Goal: Task Accomplishment & Management: Manage account settings

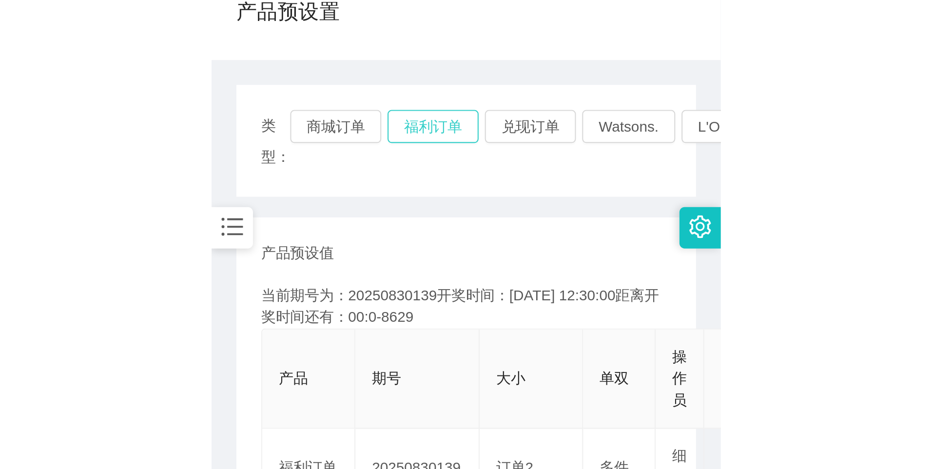
scroll to position [49, 0]
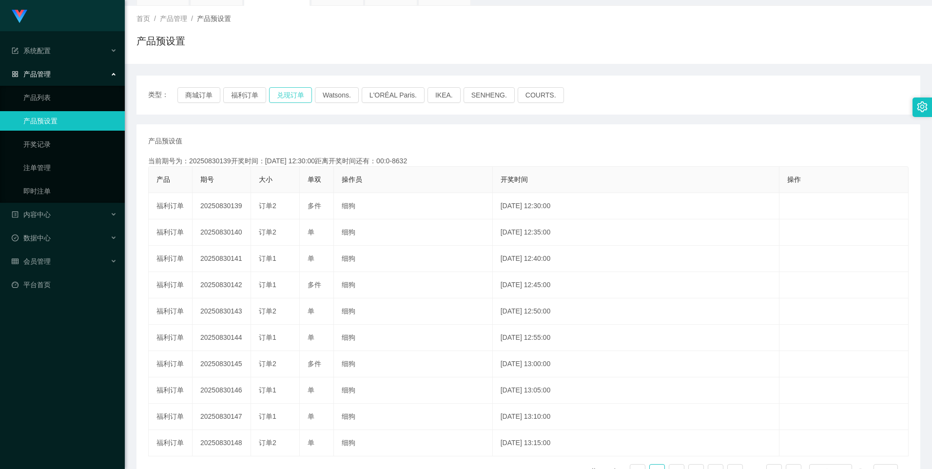
click at [239, 92] on button "兑现订单" at bounding box center [290, 95] width 43 height 16
click at [239, 96] on button "兑现订单" at bounding box center [290, 95] width 43 height 16
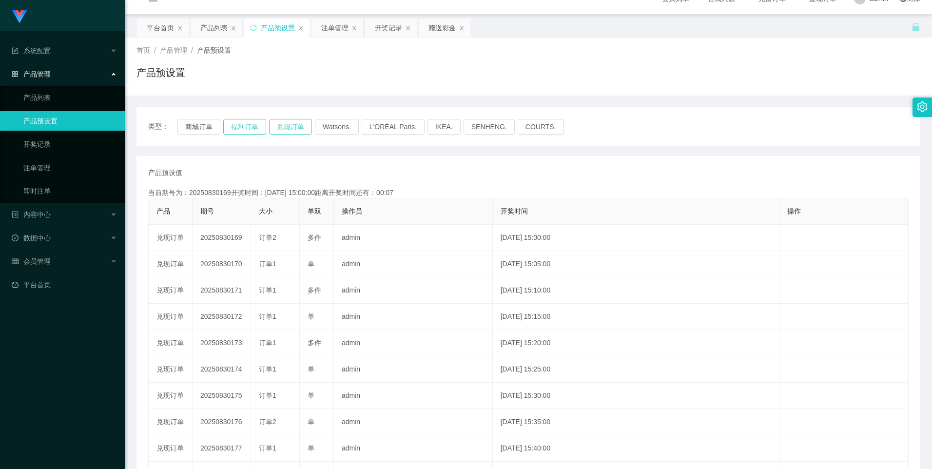
scroll to position [0, 0]
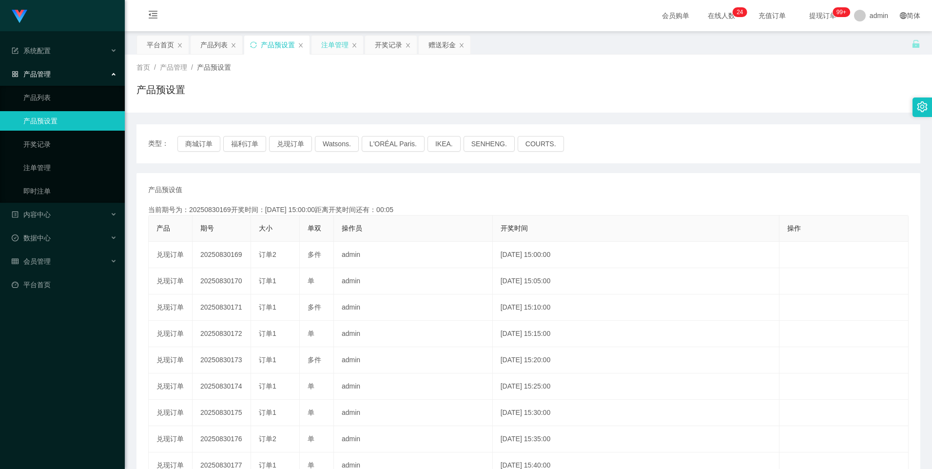
click at [239, 48] on div "注单管理" at bounding box center [334, 45] width 27 height 19
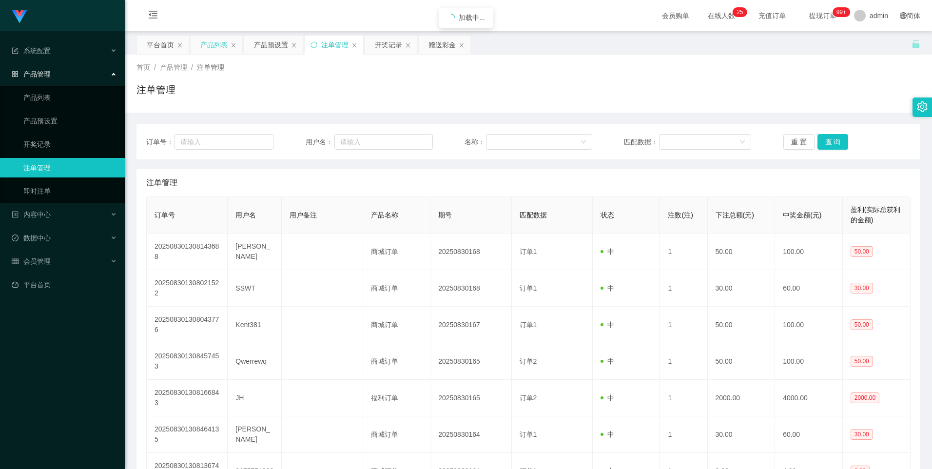
click at [199, 44] on div "产品列表" at bounding box center [217, 45] width 52 height 19
click at [214, 42] on div "产品列表" at bounding box center [213, 45] width 27 height 19
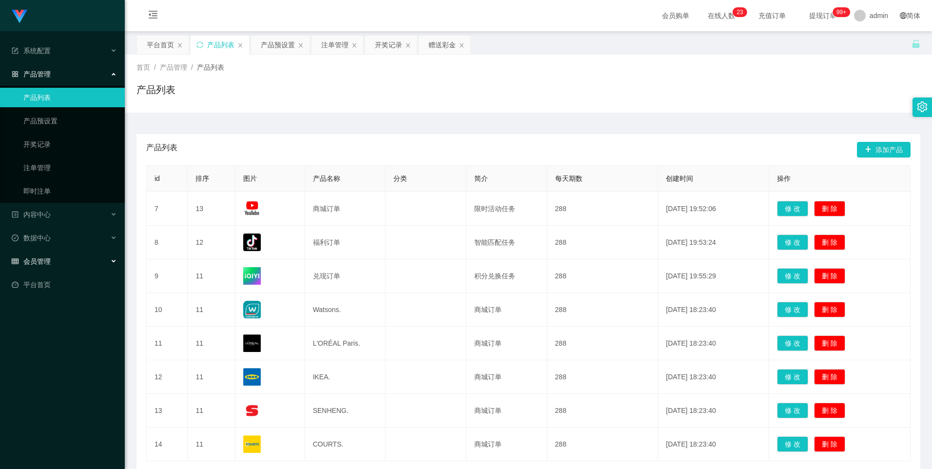
click at [53, 220] on div "会员管理" at bounding box center [62, 261] width 125 height 19
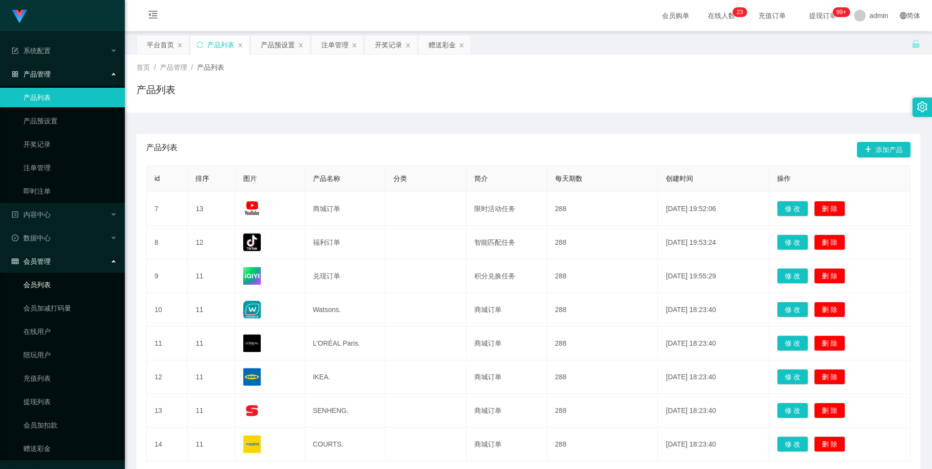
click at [39, 220] on link "会员列表" at bounding box center [70, 284] width 94 height 19
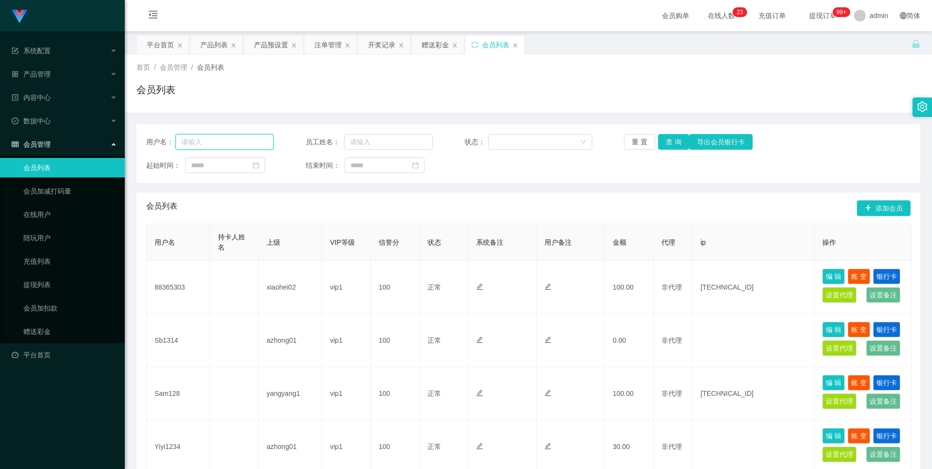
click at [239, 149] on input "text" at bounding box center [224, 142] width 98 height 16
type input "带"
type input "dt1687"
click at [239, 138] on button "查 询" at bounding box center [673, 142] width 31 height 16
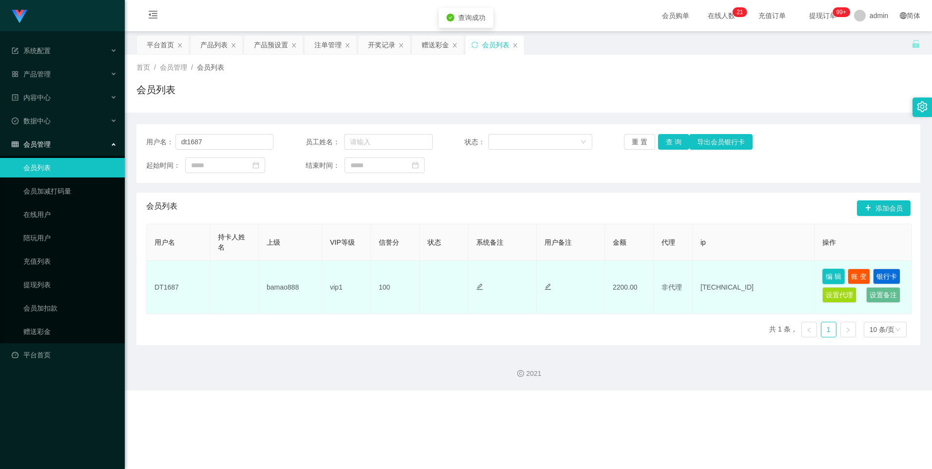
click at [239, 220] on button "编 辑" at bounding box center [833, 277] width 22 height 16
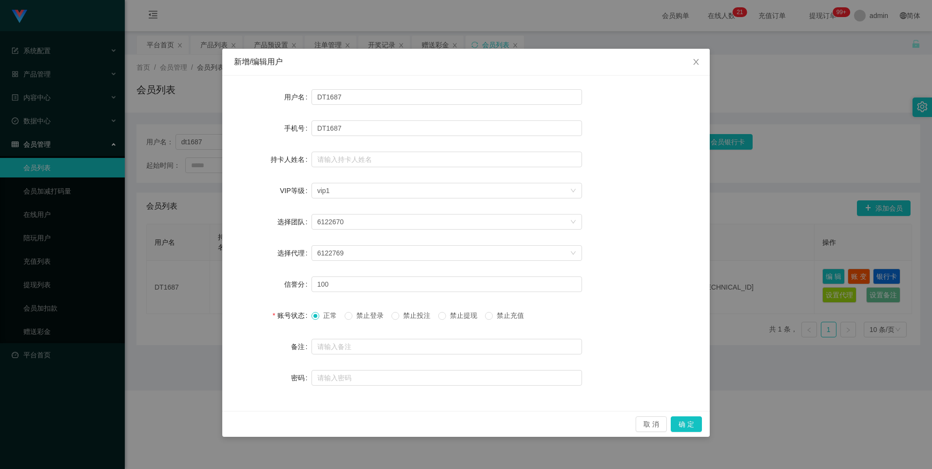
click at [239, 220] on span "禁止投注" at bounding box center [416, 315] width 35 height 8
click at [239, 220] on button "确 定" at bounding box center [686, 424] width 31 height 16
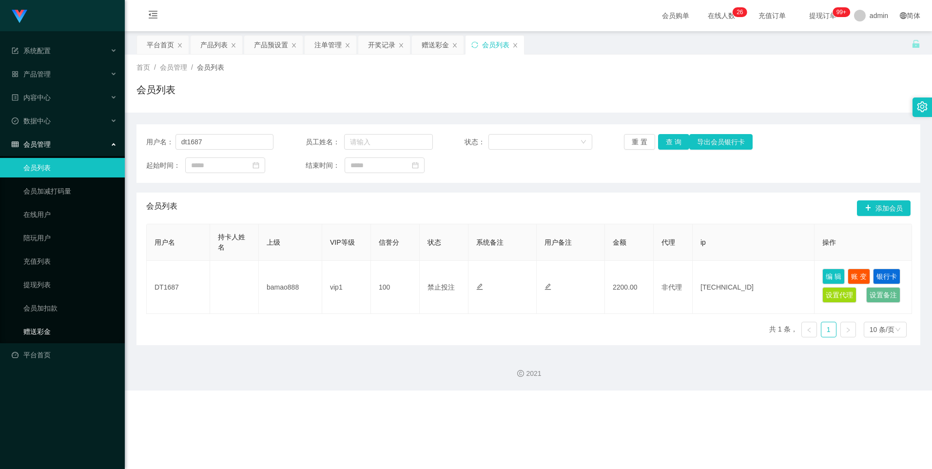
click at [54, 220] on link "赠送彩金" at bounding box center [70, 331] width 94 height 19
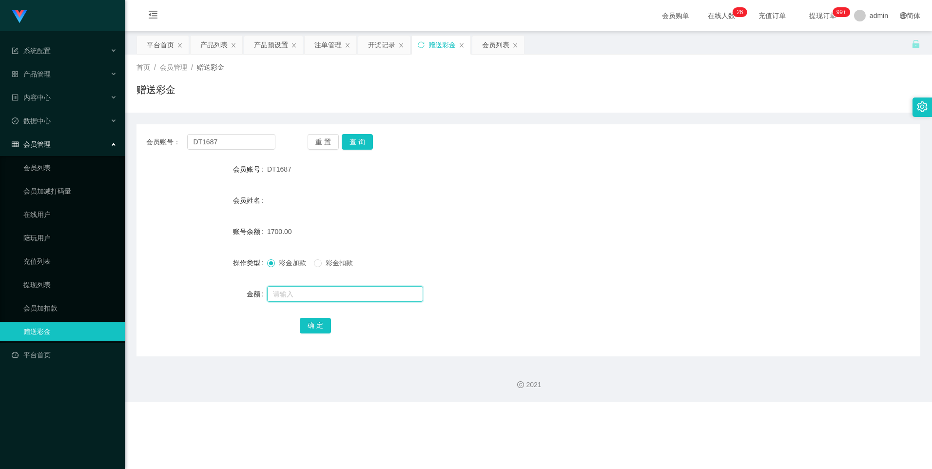
click at [239, 220] on input "text" at bounding box center [345, 294] width 156 height 16
type input "3000"
click at [239, 220] on button "确 定" at bounding box center [315, 326] width 31 height 16
click at [239, 43] on div "注单管理" at bounding box center [327, 45] width 27 height 19
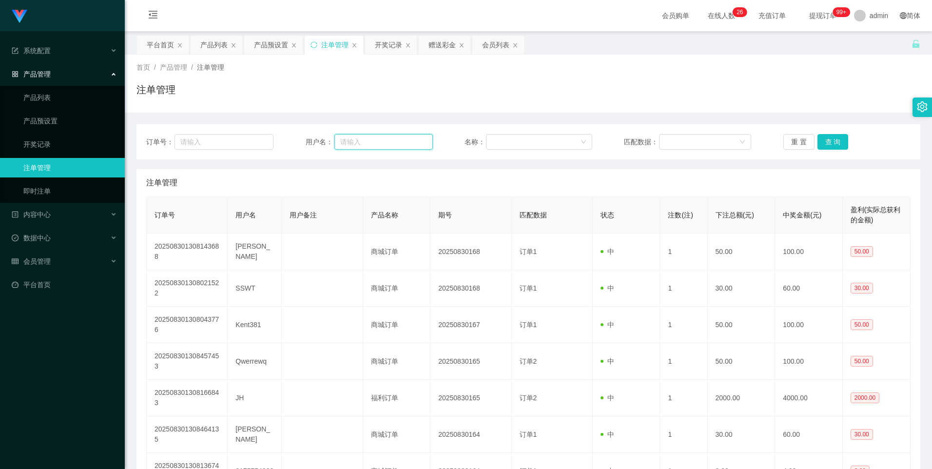
click at [239, 144] on input "text" at bounding box center [383, 142] width 98 height 16
click at [234, 143] on input "text" at bounding box center [224, 142] width 99 height 16
click at [239, 151] on div "订单号： 用户名： 名称： 匹配数据： 重 置 查 询" at bounding box center [528, 141] width 784 height 35
click at [239, 129] on div "订单号： 用户名： 名称： 匹配数据： 重 置 查 询" at bounding box center [528, 141] width 784 height 35
click at [239, 147] on input "text" at bounding box center [383, 142] width 98 height 16
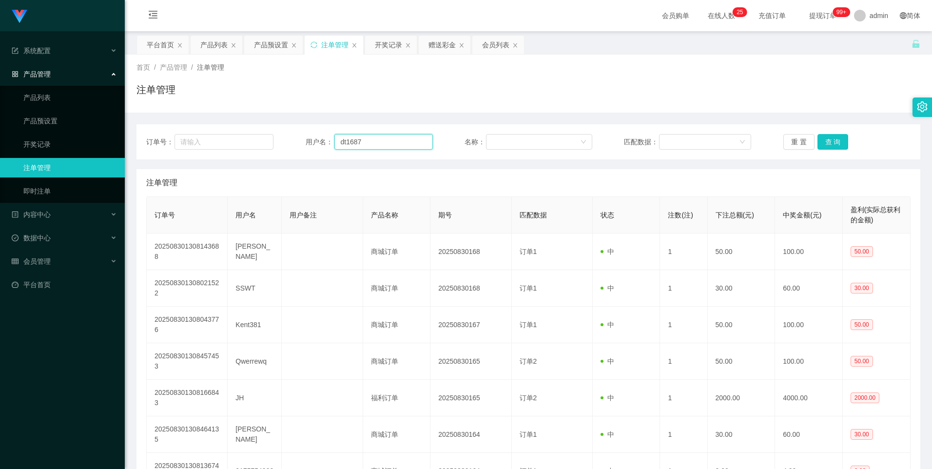
type input "dt1687"
click at [239, 145] on button "查 询" at bounding box center [832, 142] width 31 height 16
